Goal: Transaction & Acquisition: Purchase product/service

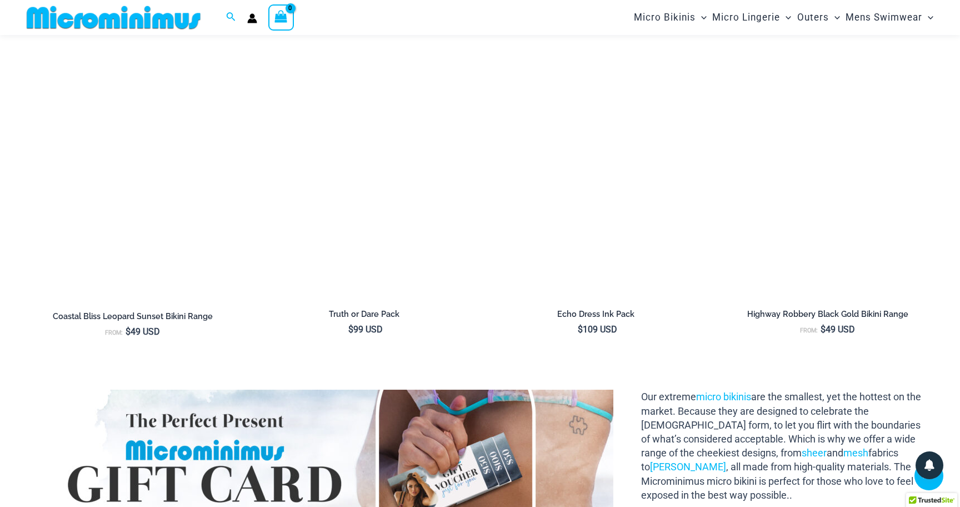
scroll to position [1484, 0]
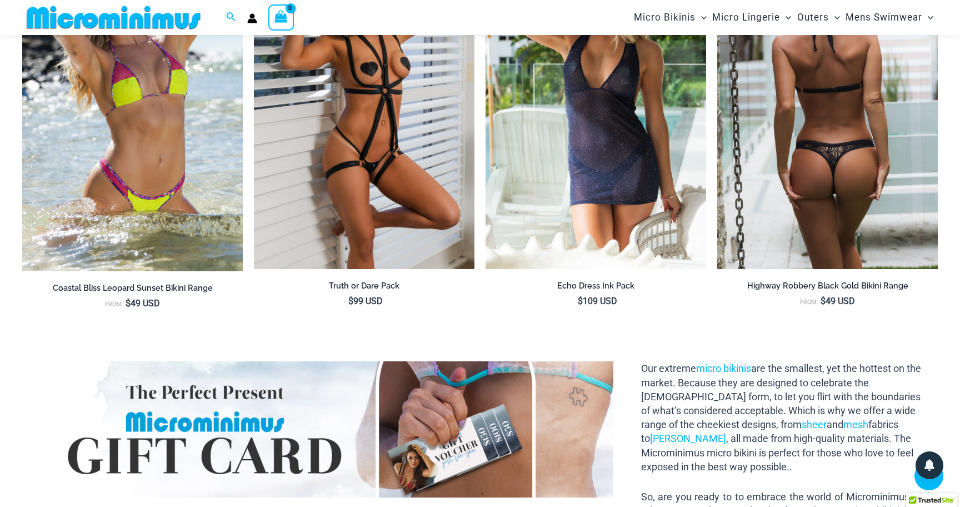
click at [847, 174] on img at bounding box center [827, 103] width 221 height 331
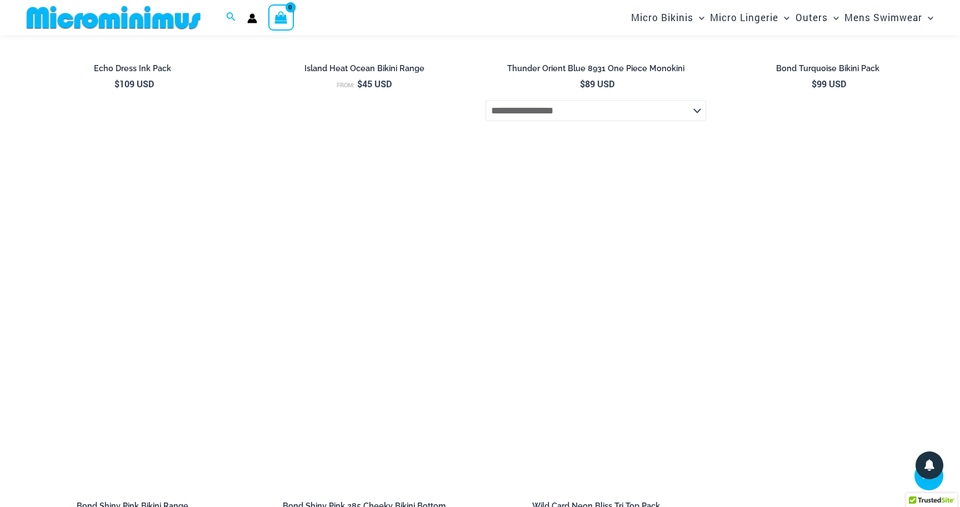
scroll to position [5438, 0]
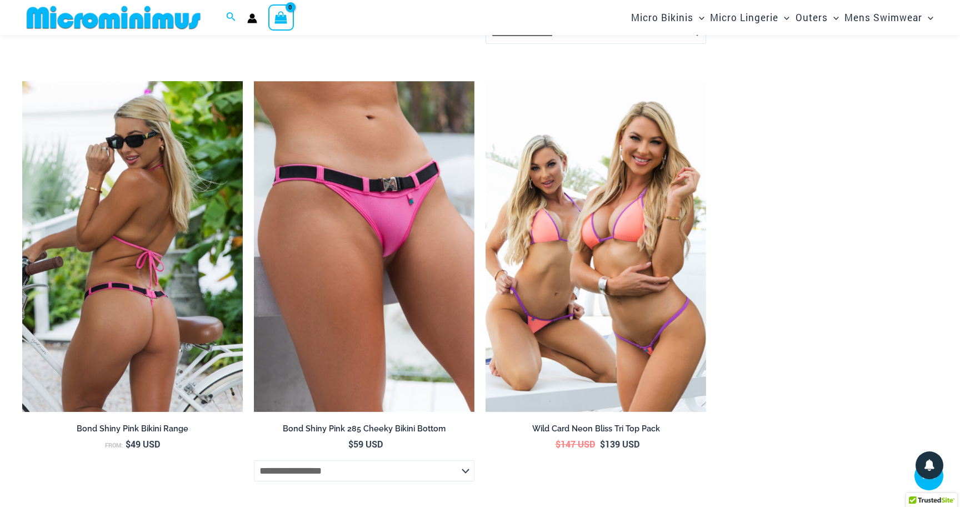
click at [181, 262] on img at bounding box center [132, 246] width 221 height 331
